Goal: Check status

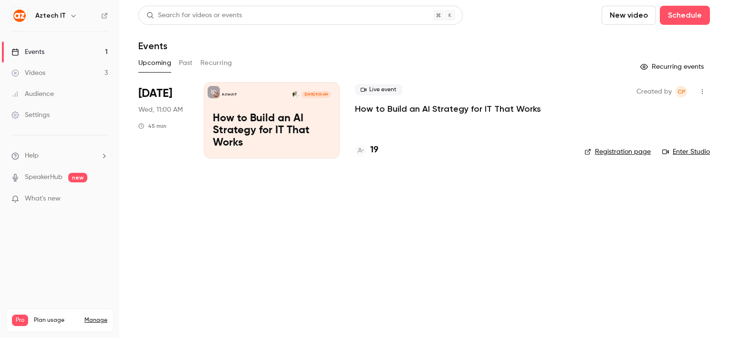
click at [59, 68] on link "Videos 3" at bounding box center [59, 72] width 119 height 21
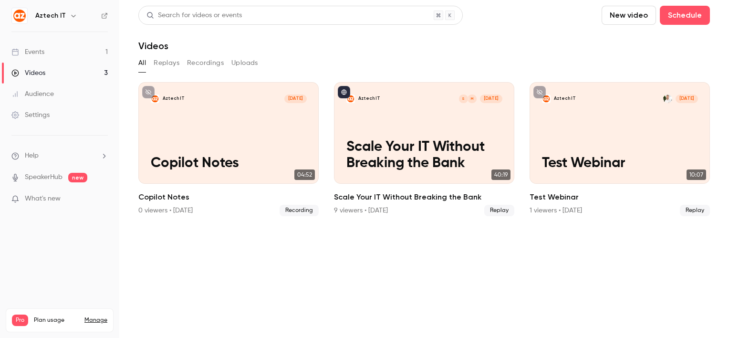
click at [65, 54] on link "Events 1" at bounding box center [59, 51] width 119 height 21
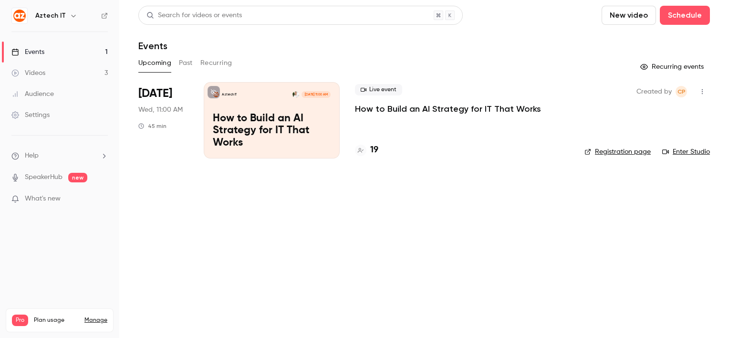
click at [305, 147] on p "How to Build an AI Strategy for IT That Works" at bounding box center [272, 131] width 118 height 37
click at [305, 147] on main "Search for videos or events New video Schedule Events Upcoming Past Recurring R…" at bounding box center [424, 169] width 610 height 338
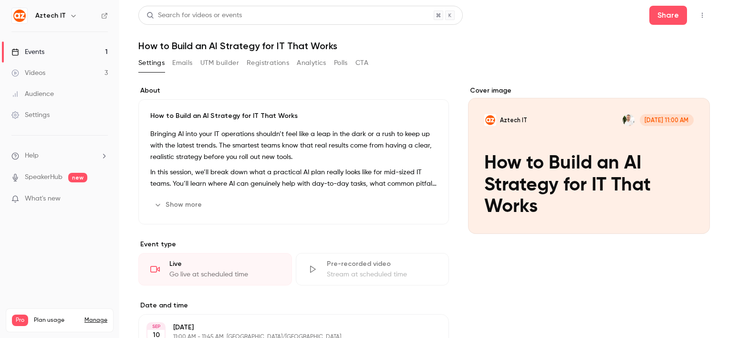
drag, startPoint x: 305, startPoint y: 147, endPoint x: 270, endPoint y: 59, distance: 94.9
click at [270, 59] on button "Registrations" at bounding box center [268, 62] width 42 height 15
